Goal: Information Seeking & Learning: Understand process/instructions

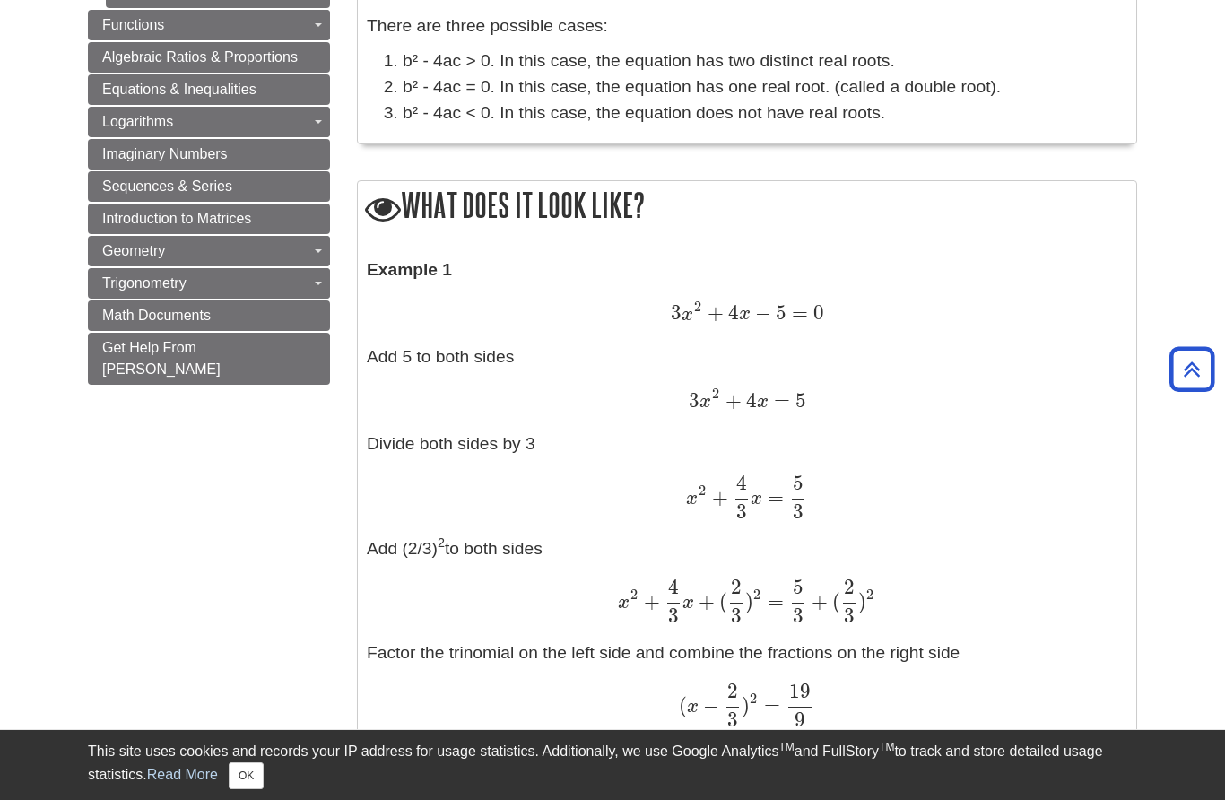
scroll to position [1323, 0]
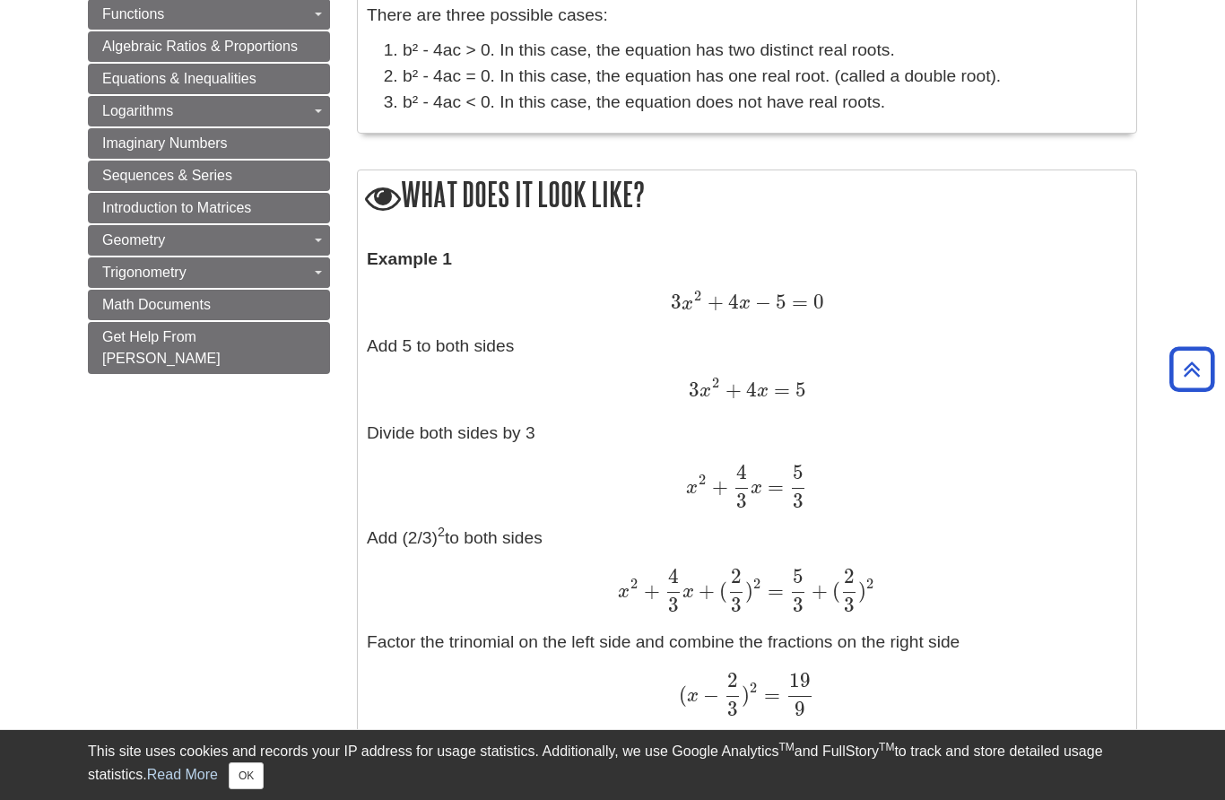
drag, startPoint x: 671, startPoint y: 282, endPoint x: 834, endPoint y: 299, distance: 163.1
click at [834, 299] on div "3 x 2 + 4 x − 5 = 0 3 x 2 + 4 x − 5 = 0" at bounding box center [747, 303] width 760 height 27
drag, startPoint x: 664, startPoint y: 397, endPoint x: 667, endPoint y: 368, distance: 28.8
click at [667, 368] on p "Example 1 3 x 2 + 4 x − 5 = 0 3 x 2 + 4 x − 5 = 0 Add 5 to both sides 3 x 2 + 4…" at bounding box center [747, 637] width 760 height 781
click at [667, 377] on div "3 x 2 + 4 x = 5 3 x 2 + 4 x = 5" at bounding box center [747, 390] width 760 height 27
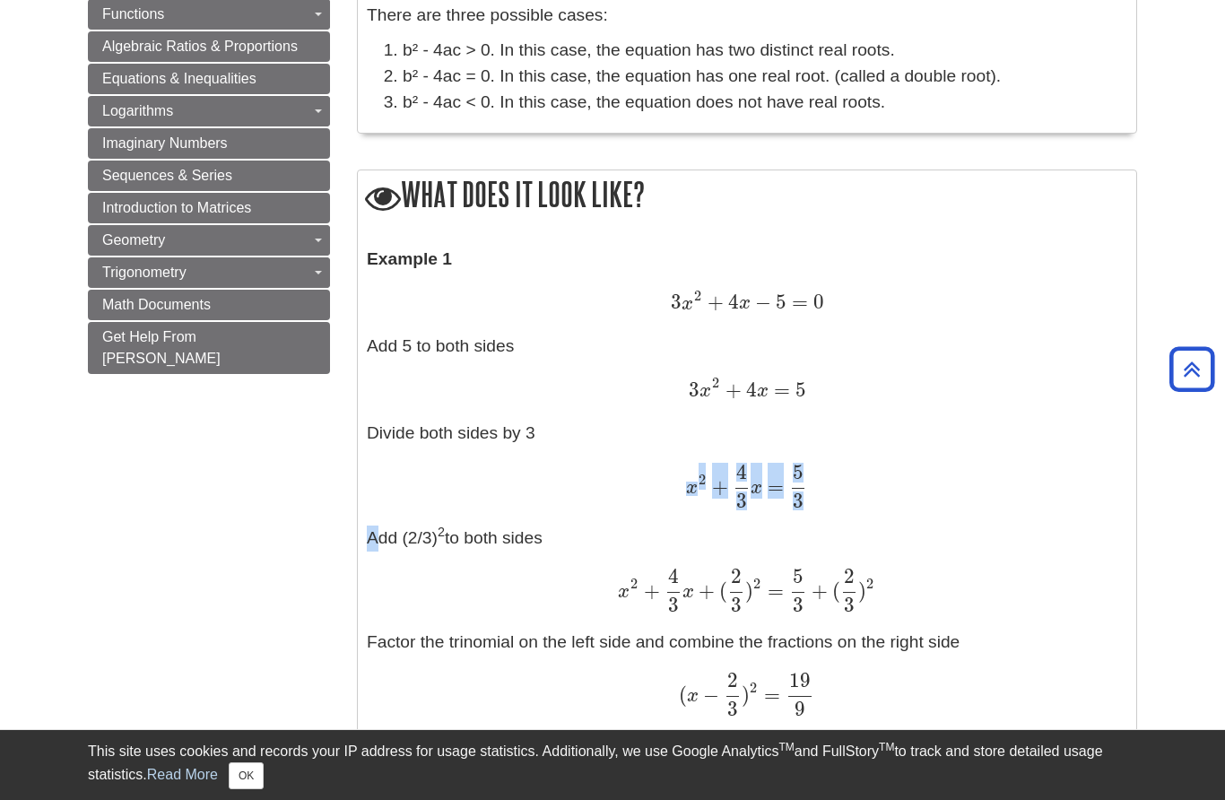
drag, startPoint x: 681, startPoint y: 468, endPoint x: 819, endPoint y: 501, distance: 142.0
click at [819, 501] on p "Example 1 3 x 2 + 4 x − 5 = 0 3 x 2 + 4 x − 5 = 0 Add 5 to both sides 3 x 2 + 4…" at bounding box center [747, 637] width 760 height 781
click at [836, 496] on div "x 2 + 4 3 x = 5 3 x 2 + 4 3 x = 5 3" at bounding box center [747, 485] width 760 height 44
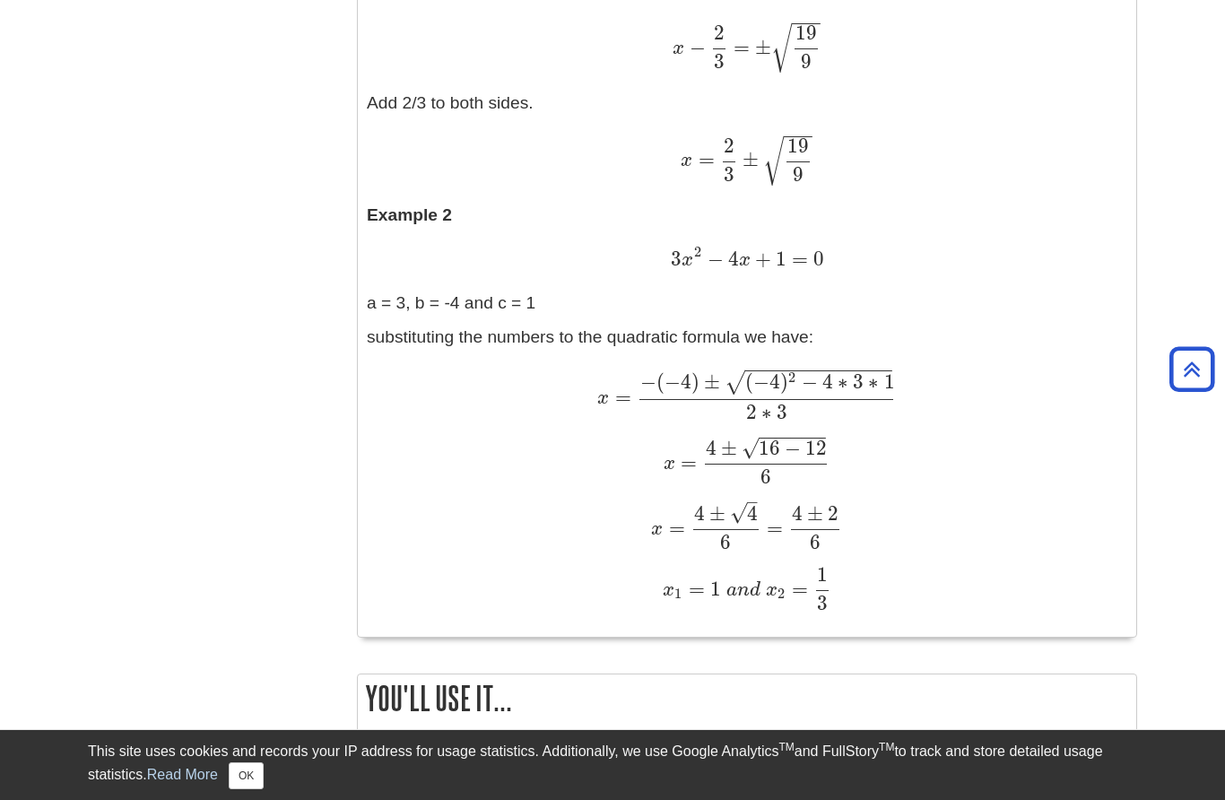
scroll to position [2083, 0]
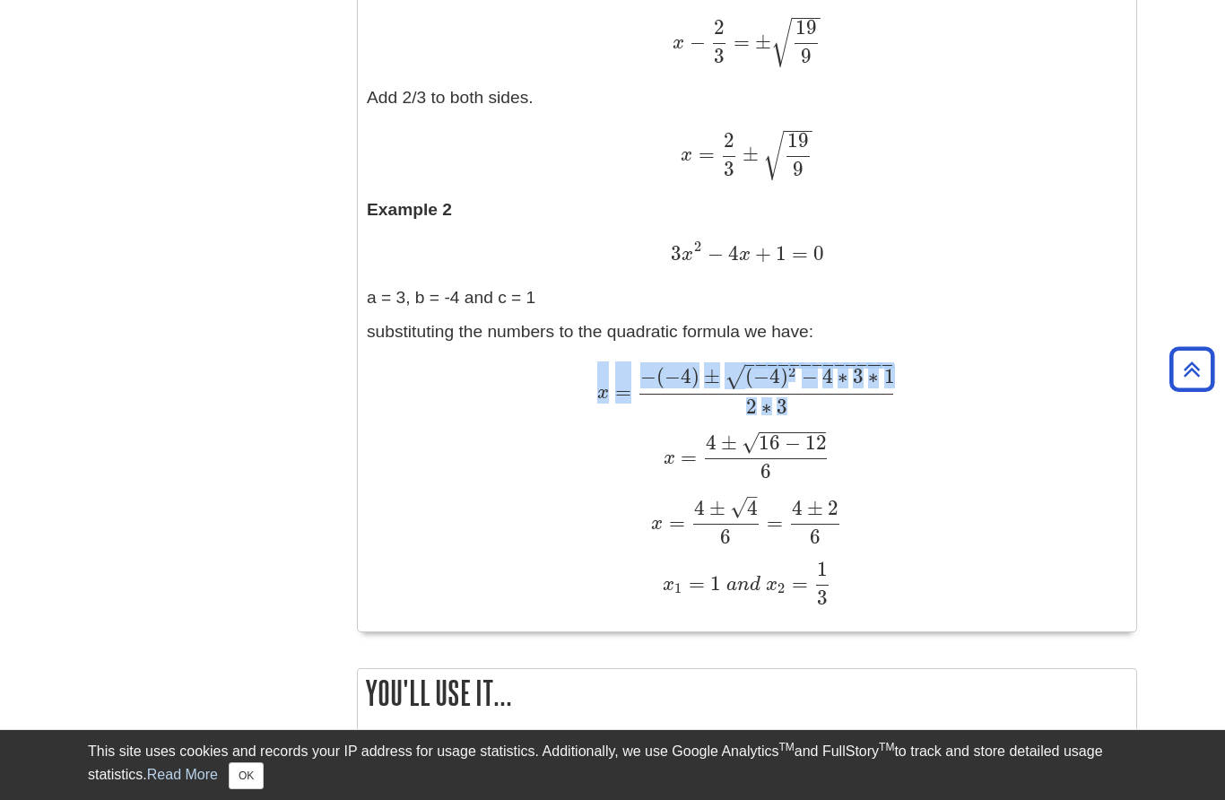
drag, startPoint x: 592, startPoint y: 364, endPoint x: 895, endPoint y: 362, distance: 303.0
click at [895, 362] on div "x = − ( − 4 ) ± ( − 4 ) 2 − 4 ∗ 3 ∗ 1 − − − − − − − − − − − − − √ 2 ∗ 3 x = − (…" at bounding box center [747, 387] width 760 height 51
click at [902, 386] on div "x = − ( − 4 ) ± ( − 4 ) 2 − 4 ∗ 3 ∗ 1 − − − − − − − − − − − − − √ 2 ∗ 3 x = − (…" at bounding box center [747, 387] width 760 height 51
drag, startPoint x: 902, startPoint y: 386, endPoint x: 421, endPoint y: 342, distance: 482.5
click at [421, 342] on p "substituting the numbers to the quadratic formula we have: x = − ( − 4 ) ± ( − …" at bounding box center [747, 462] width 760 height 286
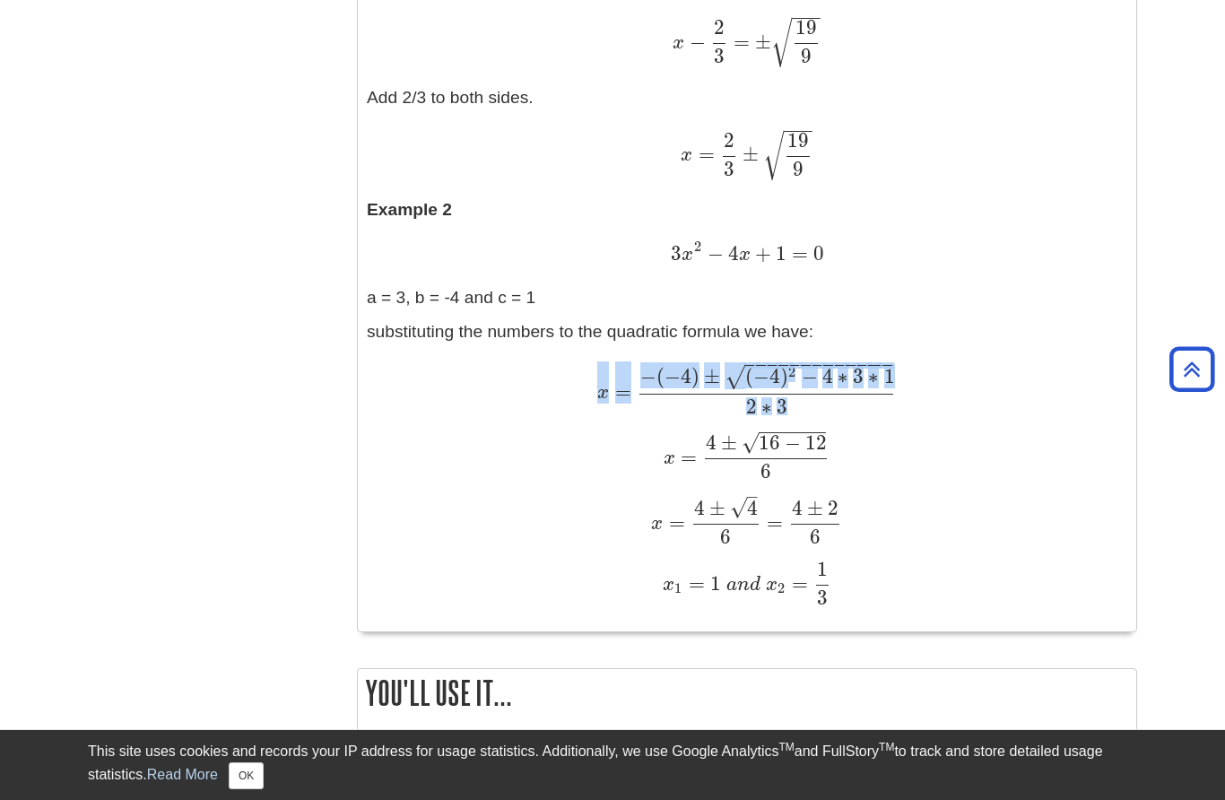
click at [581, 569] on div "x 1 = 1 a n d x 2 = 1 3 x 1 = 1 a n d x 2 = 1 3" at bounding box center [747, 583] width 760 height 44
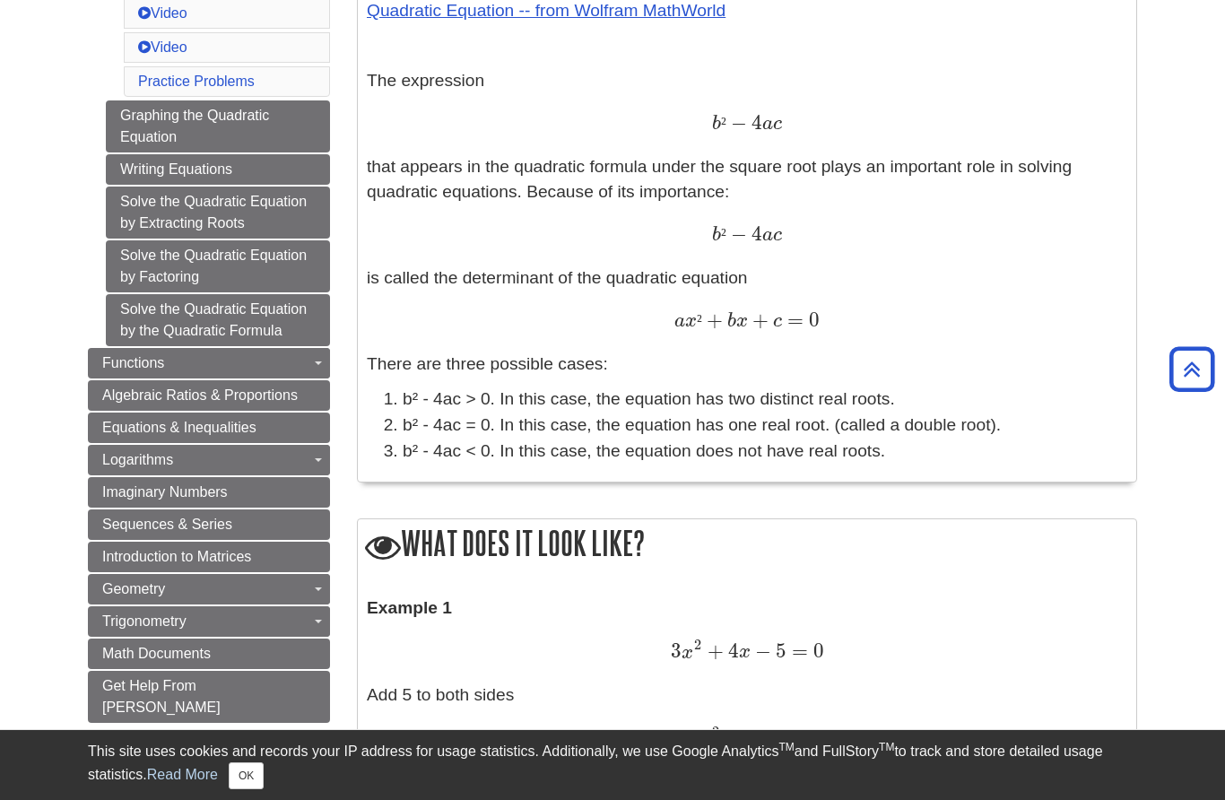
scroll to position [990, 0]
